Goal: Information Seeking & Learning: Learn about a topic

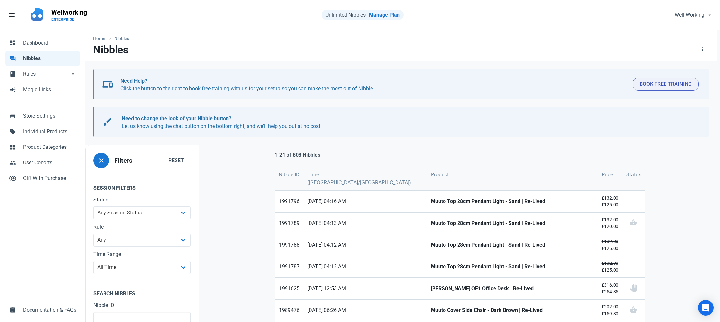
click at [32, 56] on span "Nibbles" at bounding box center [49, 59] width 53 height 8
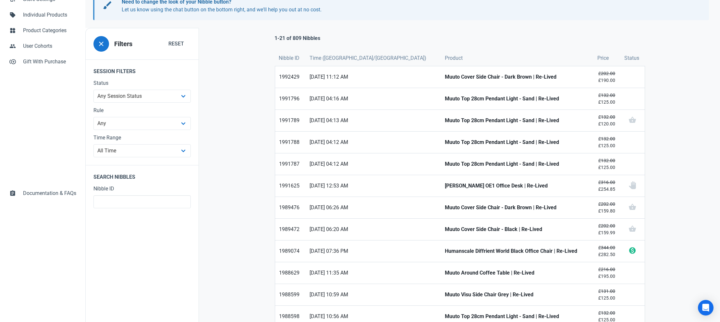
scroll to position [143, 0]
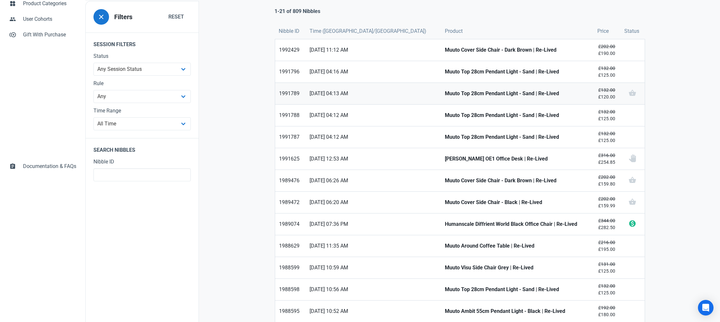
click at [445, 95] on strong "Muuto Top 28cm Pendant Light - Sand | Re-Lived" at bounding box center [517, 94] width 144 height 8
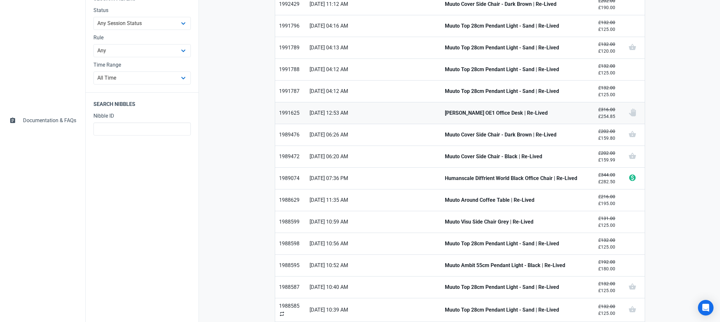
click at [445, 111] on strong "[PERSON_NAME] OE1 Office Desk | Re-Lived" at bounding box center [517, 113] width 144 height 8
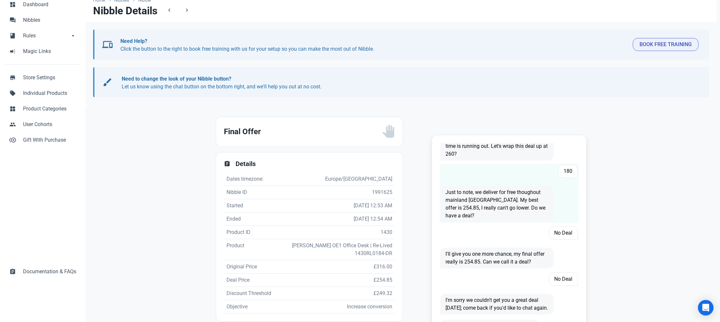
scroll to position [78, 0]
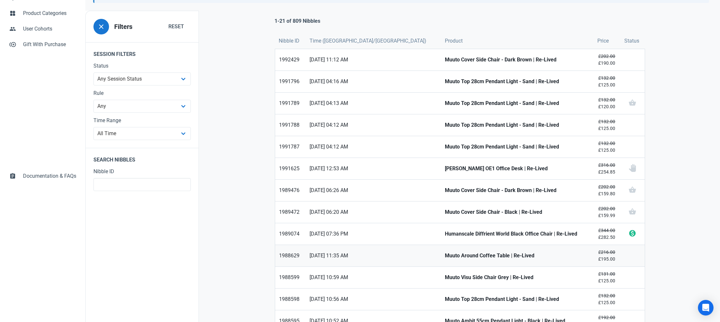
scroll to position [141, 0]
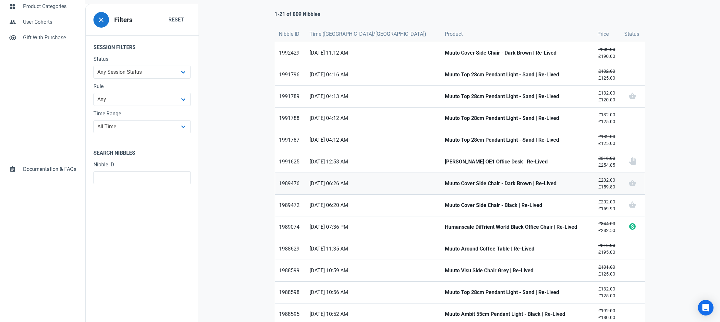
click at [445, 182] on strong "Muuto Cover Side Chair - Dark Brown | Re-Lived" at bounding box center [517, 183] width 144 height 8
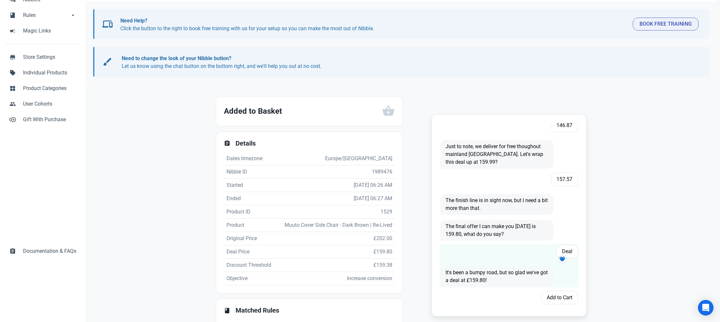
scroll to position [89, 0]
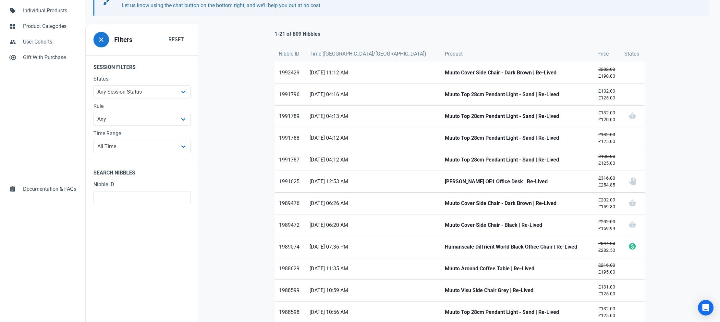
scroll to position [194, 0]
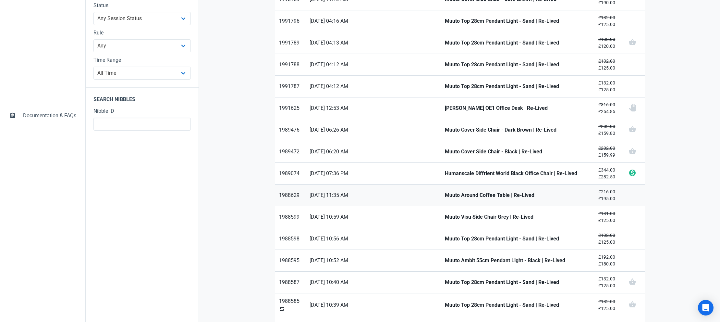
click at [445, 195] on strong "Muuto Around Coffee Table | Re-Lived" at bounding box center [517, 195] width 144 height 8
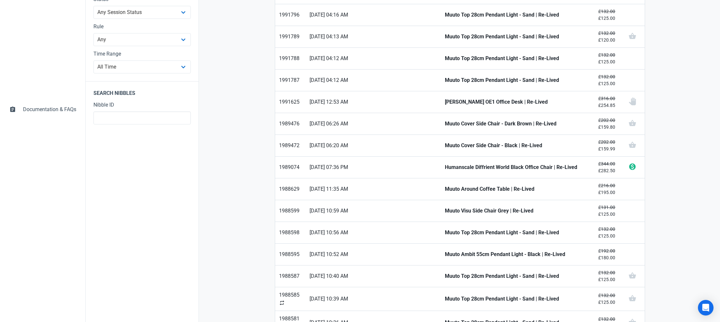
scroll to position [285, 0]
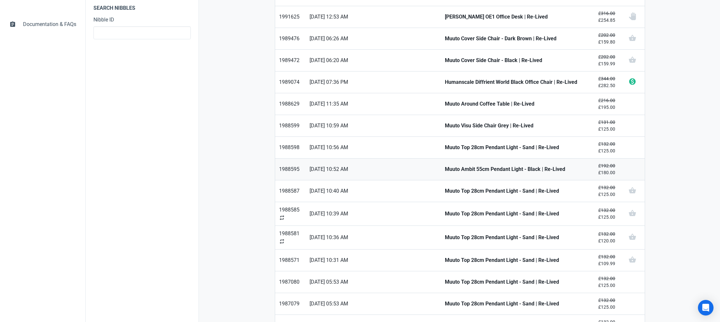
click at [445, 171] on strong "Muuto Ambit 55cm Pendant Light - Black | Re-Lived" at bounding box center [517, 169] width 144 height 8
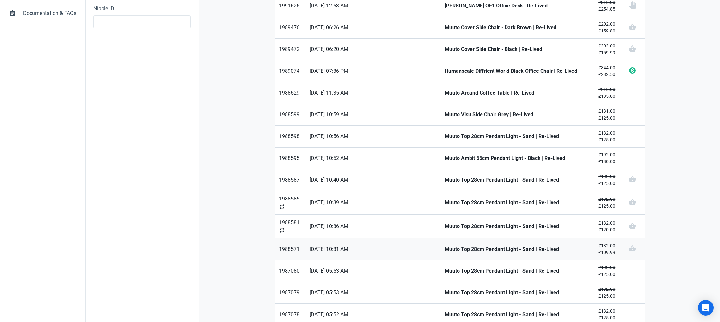
scroll to position [327, 0]
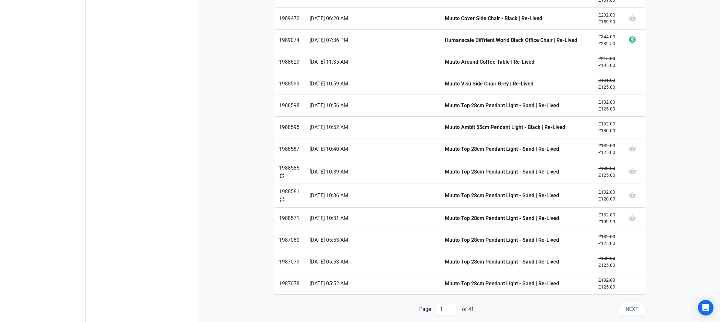
click at [632, 310] on span "Next" at bounding box center [632, 309] width 13 height 8
type input "2"
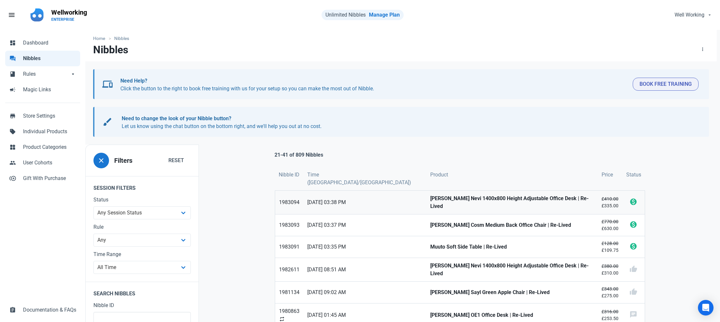
click at [430, 195] on strong "[PERSON_NAME] Nevi 1400x800 Height Adjustable Office Desk | Re-Lived" at bounding box center [512, 202] width 164 height 16
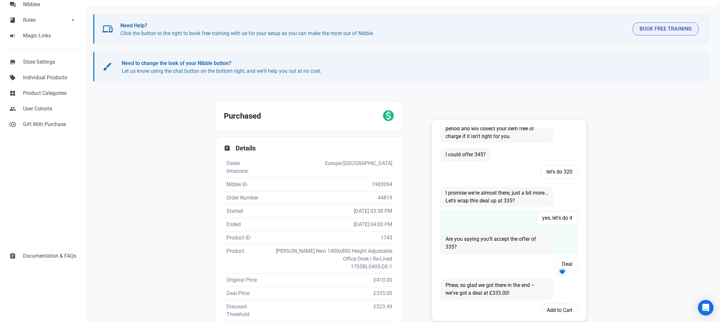
scroll to position [113, 0]
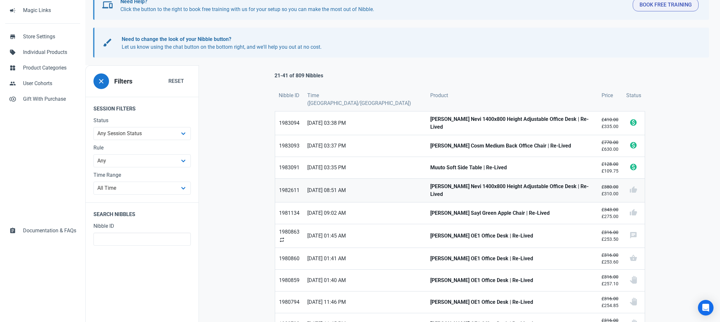
scroll to position [113, 0]
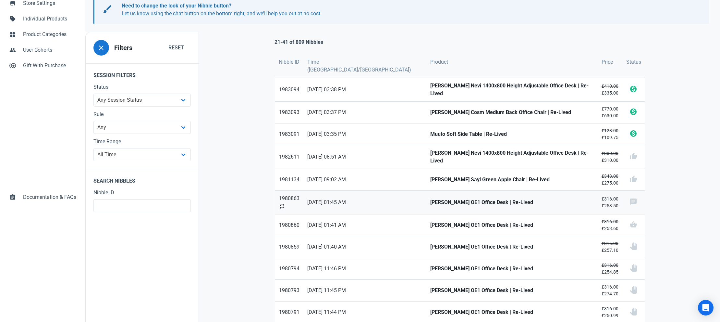
click at [446, 198] on strong "[PERSON_NAME] OE1 Office Desk | Re-Lived" at bounding box center [512, 202] width 164 height 8
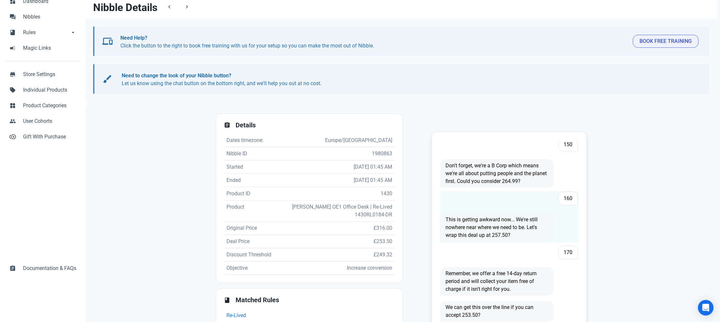
scroll to position [61, 0]
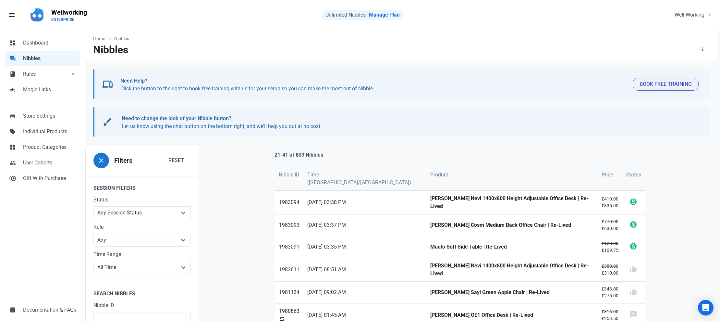
scroll to position [211, 0]
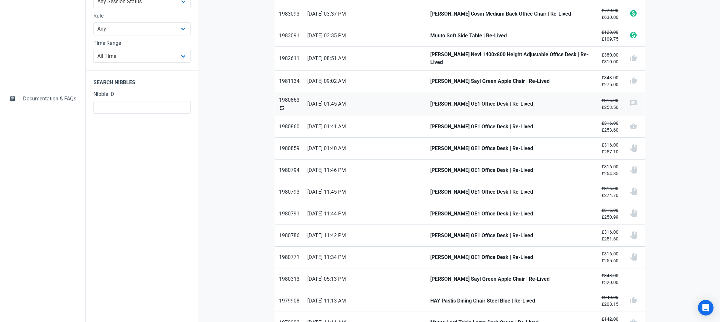
click at [430, 100] on strong "[PERSON_NAME] OE1 Office Desk | Re-Lived" at bounding box center [512, 104] width 164 height 8
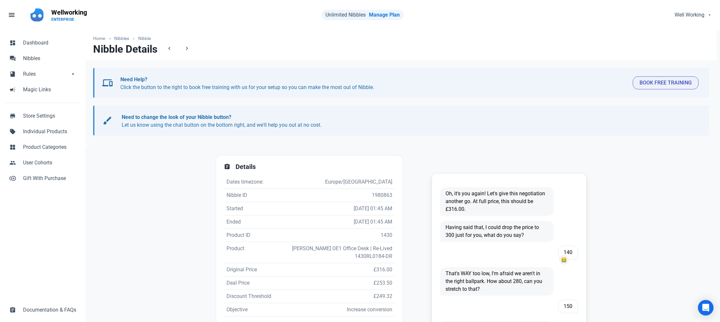
scroll to position [61, 0]
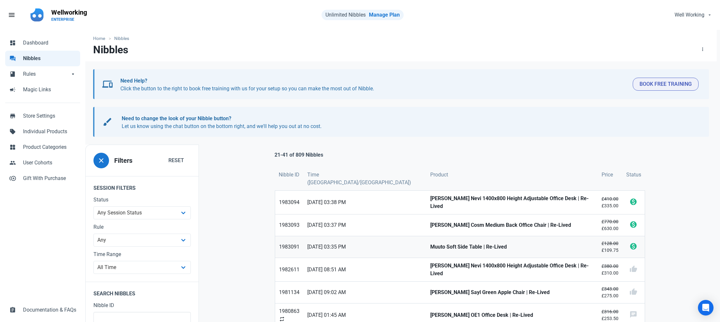
scroll to position [95, 0]
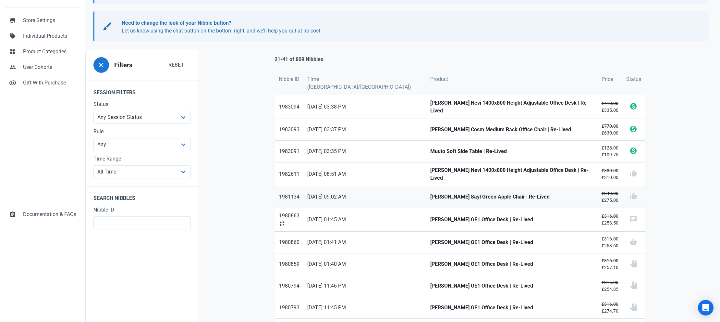
click at [430, 193] on strong "Herman Miller Sayl Green Apple Chair | Re-Lived" at bounding box center [512, 197] width 164 height 8
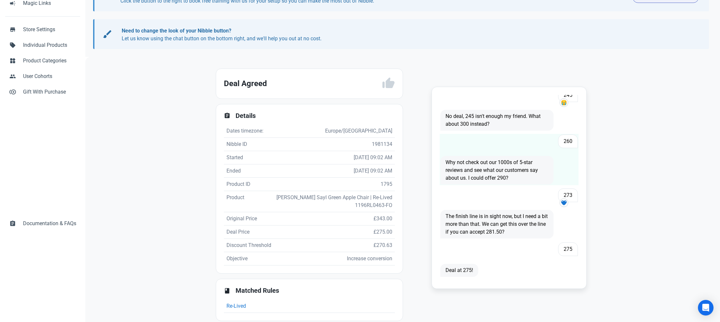
scroll to position [96, 0]
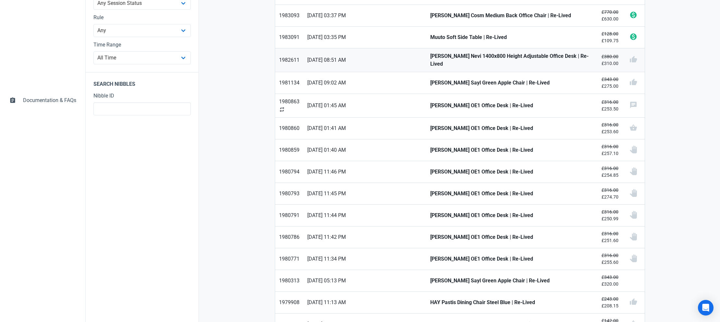
scroll to position [292, 0]
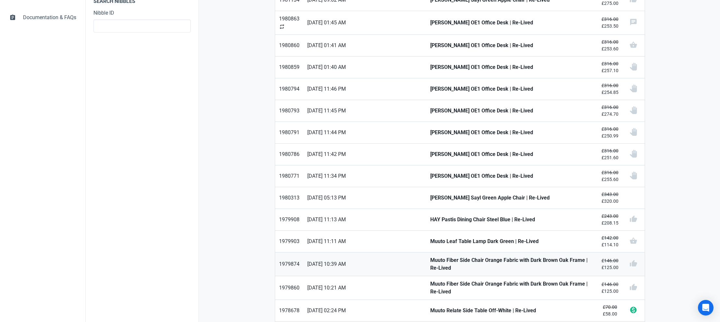
click at [434, 256] on strong "Muuto Fiber Side Chair Orange Fabric with Dark Brown Oak Frame | Re-Lived" at bounding box center [512, 264] width 164 height 16
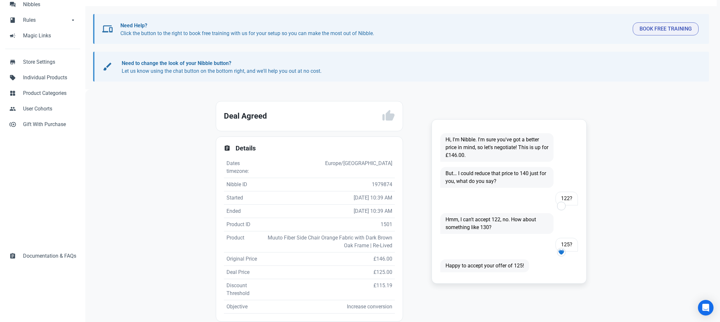
scroll to position [108, 0]
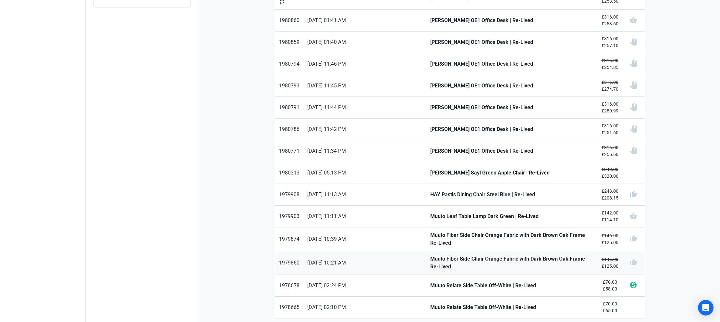
scroll to position [325, 0]
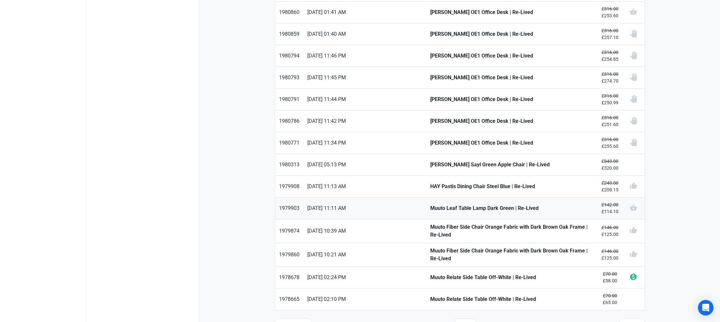
click at [430, 204] on strong "Muuto Leaf Table Lamp Dark Green | Re-Lived" at bounding box center [512, 208] width 164 height 8
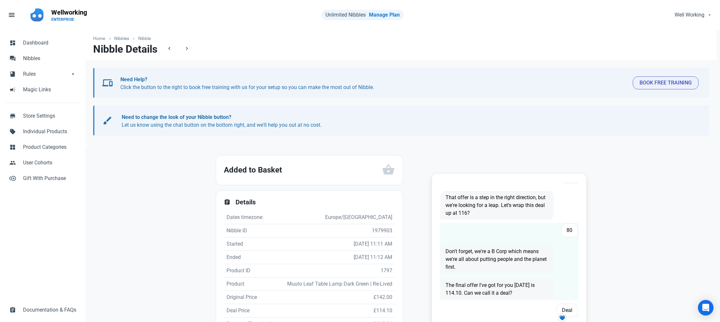
scroll to position [89, 0]
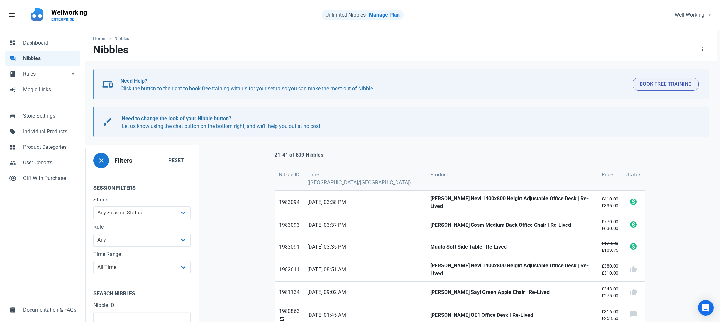
click at [40, 54] on link "forum Nibbles" at bounding box center [42, 59] width 75 height 16
type input "1"
